Goal: Information Seeking & Learning: Learn about a topic

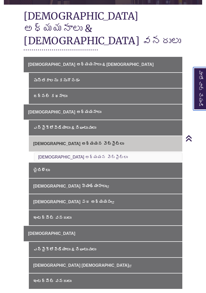
scroll to position [114, 0]
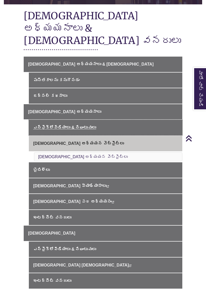
click at [83, 125] on font "ఎన్సైక్లోపీడియాలు & నిఘంటువులు" at bounding box center [64, 127] width 63 height 4
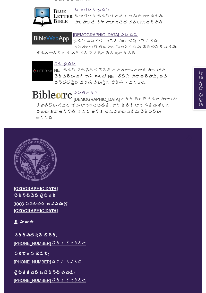
scroll to position [553, 0]
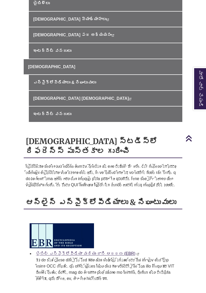
scroll to position [301, 0]
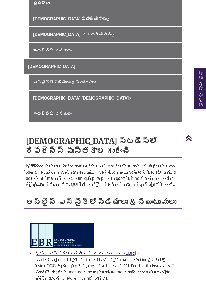
click at [117, 251] on font "బైబిల్ ఎన్సైక్లోపీడియా మరియు దాని ఆదరణ (EBR)" at bounding box center [85, 253] width 99 height 4
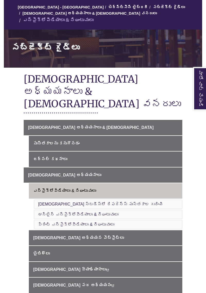
scroll to position [59, 0]
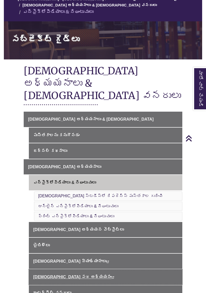
click at [111, 276] on icon "ఈ లింక్ కొత్త విండోలో తెరుచుకుంటుంది." at bounding box center [112, 277] width 3 height 2
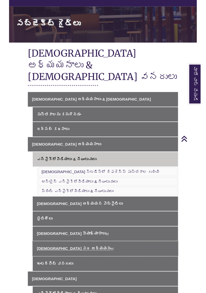
scroll to position [75, 0]
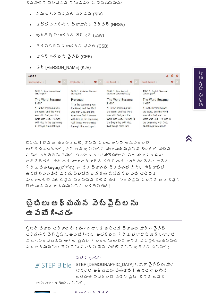
scroll to position [573, 0]
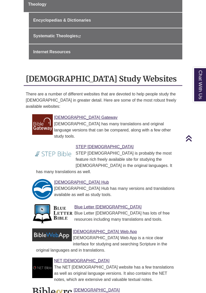
scroll to position [316, 0]
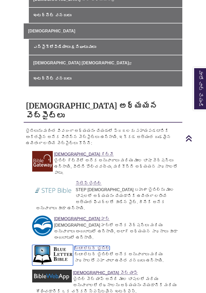
click at [72, 245] on img at bounding box center [52, 255] width 41 height 21
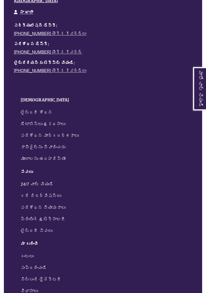
scroll to position [780, 0]
